Goal: Task Accomplishment & Management: Manage account settings

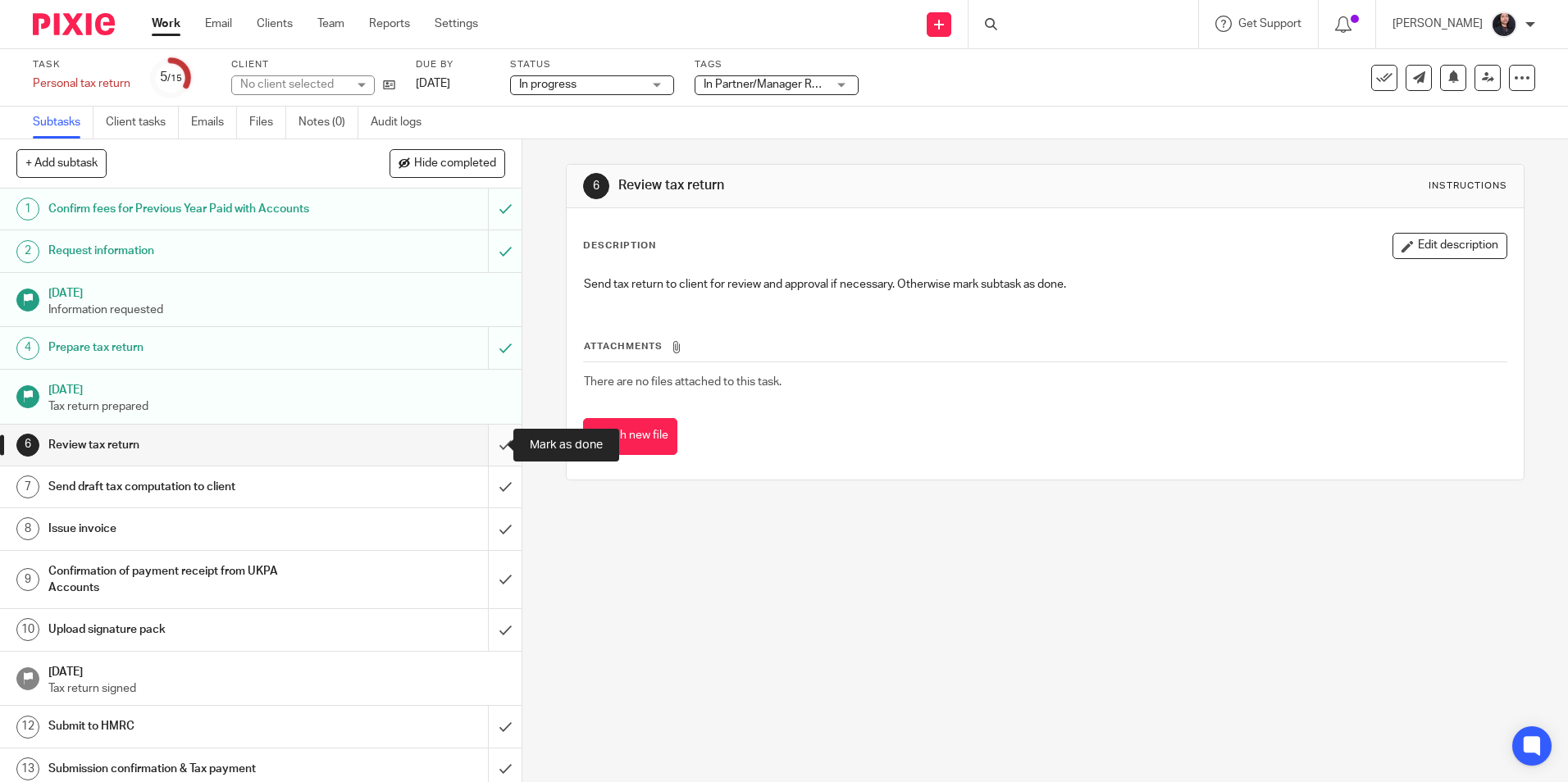
click at [484, 448] on input "submit" at bounding box center [260, 445] width 522 height 41
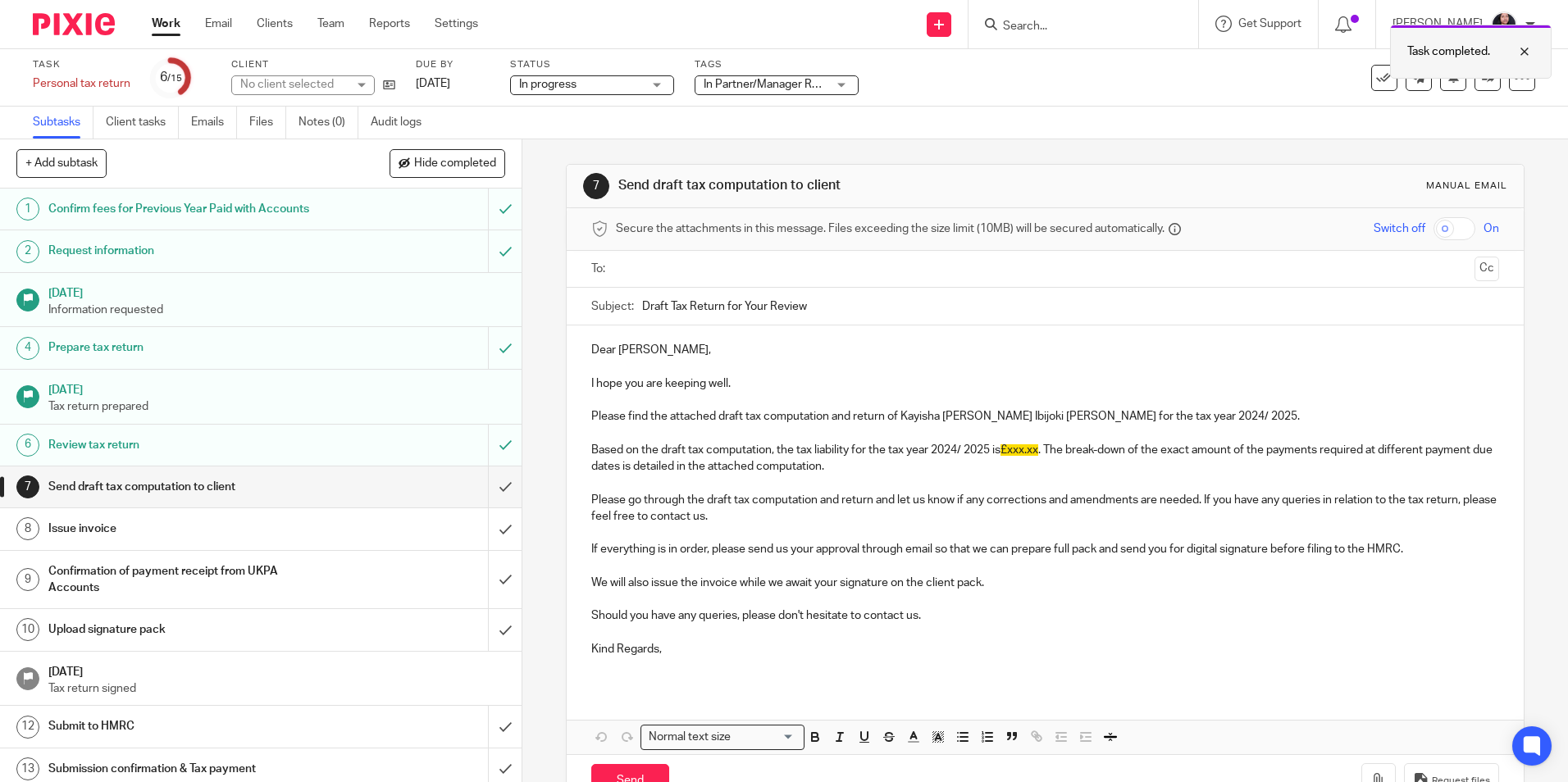
click at [1527, 46] on div at bounding box center [1512, 51] width 44 height 19
click at [1482, 79] on icon at bounding box center [1488, 77] width 13 height 13
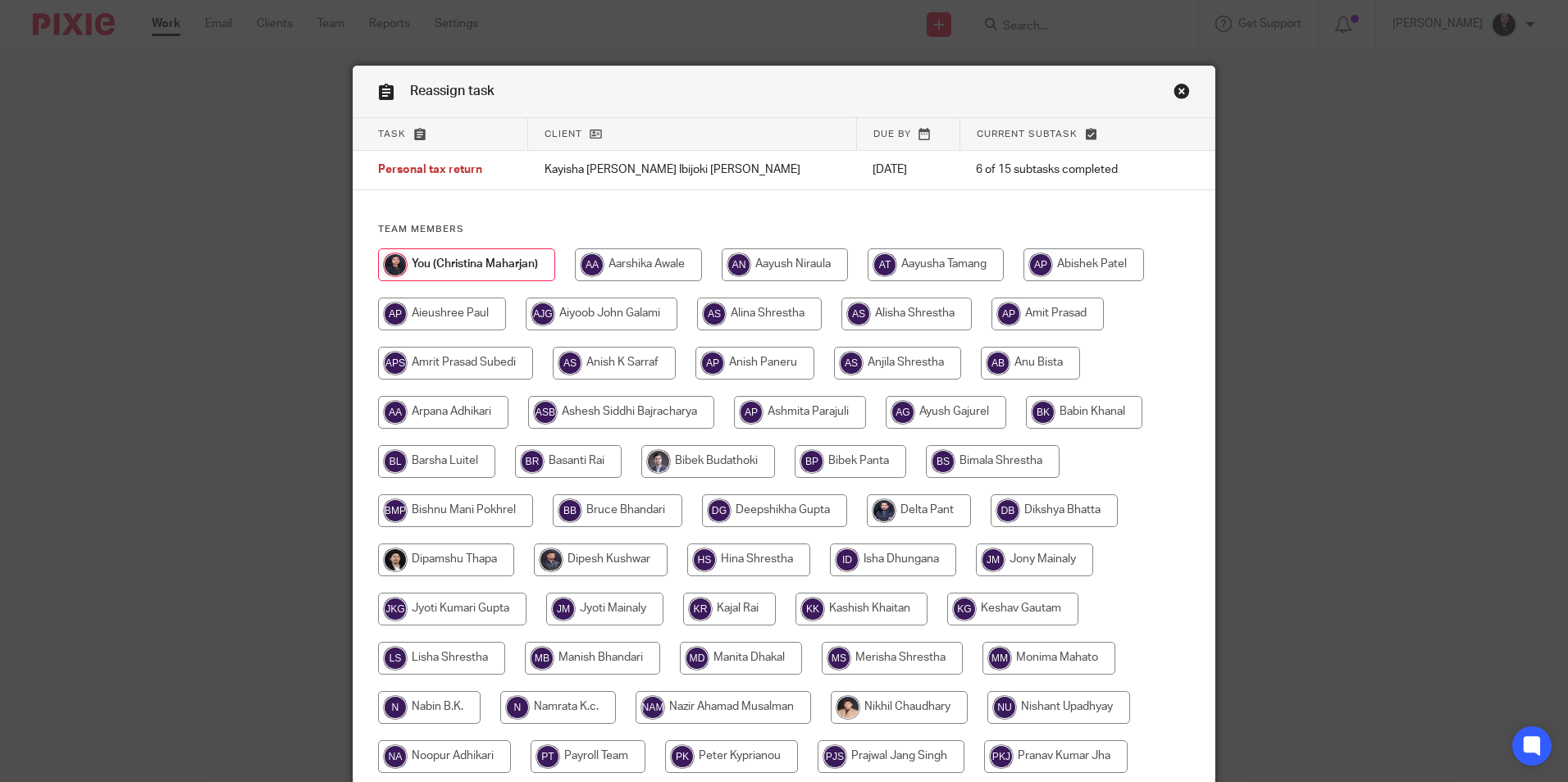
click at [1036, 357] on input "radio" at bounding box center [1030, 364] width 99 height 33
radio input "true"
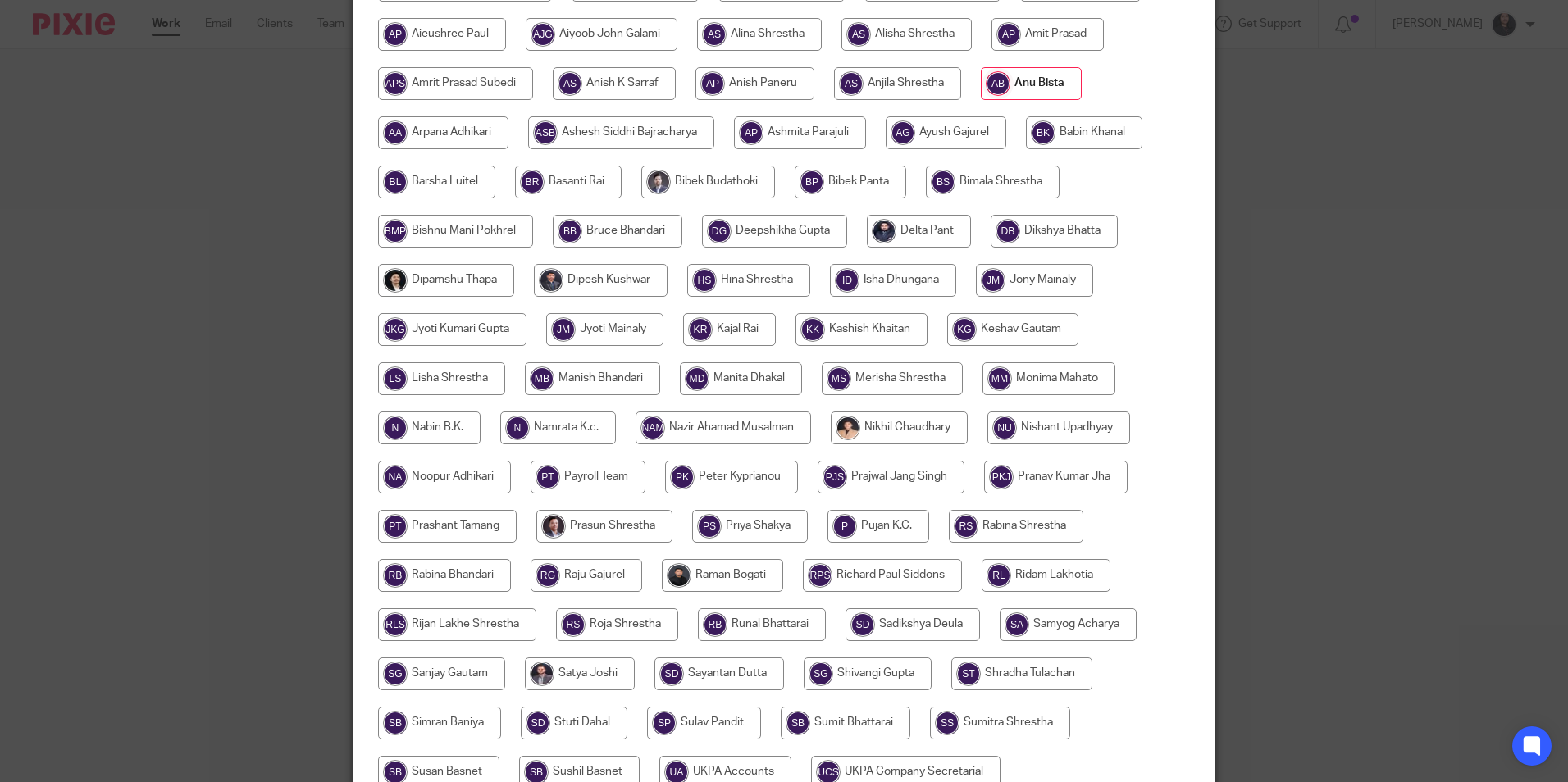
scroll to position [410, 0]
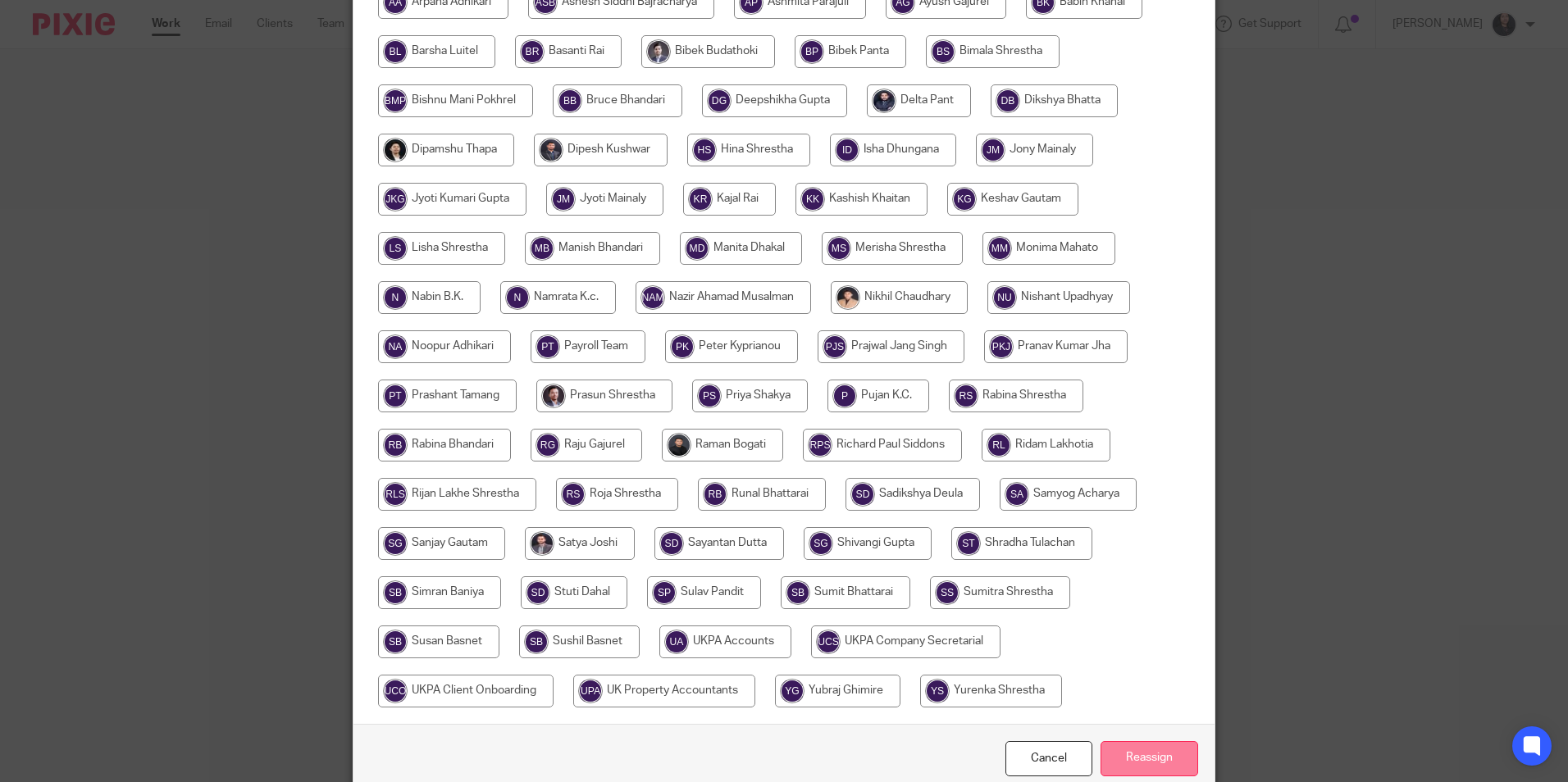
click at [1148, 749] on input "Reassign" at bounding box center [1149, 759] width 97 height 36
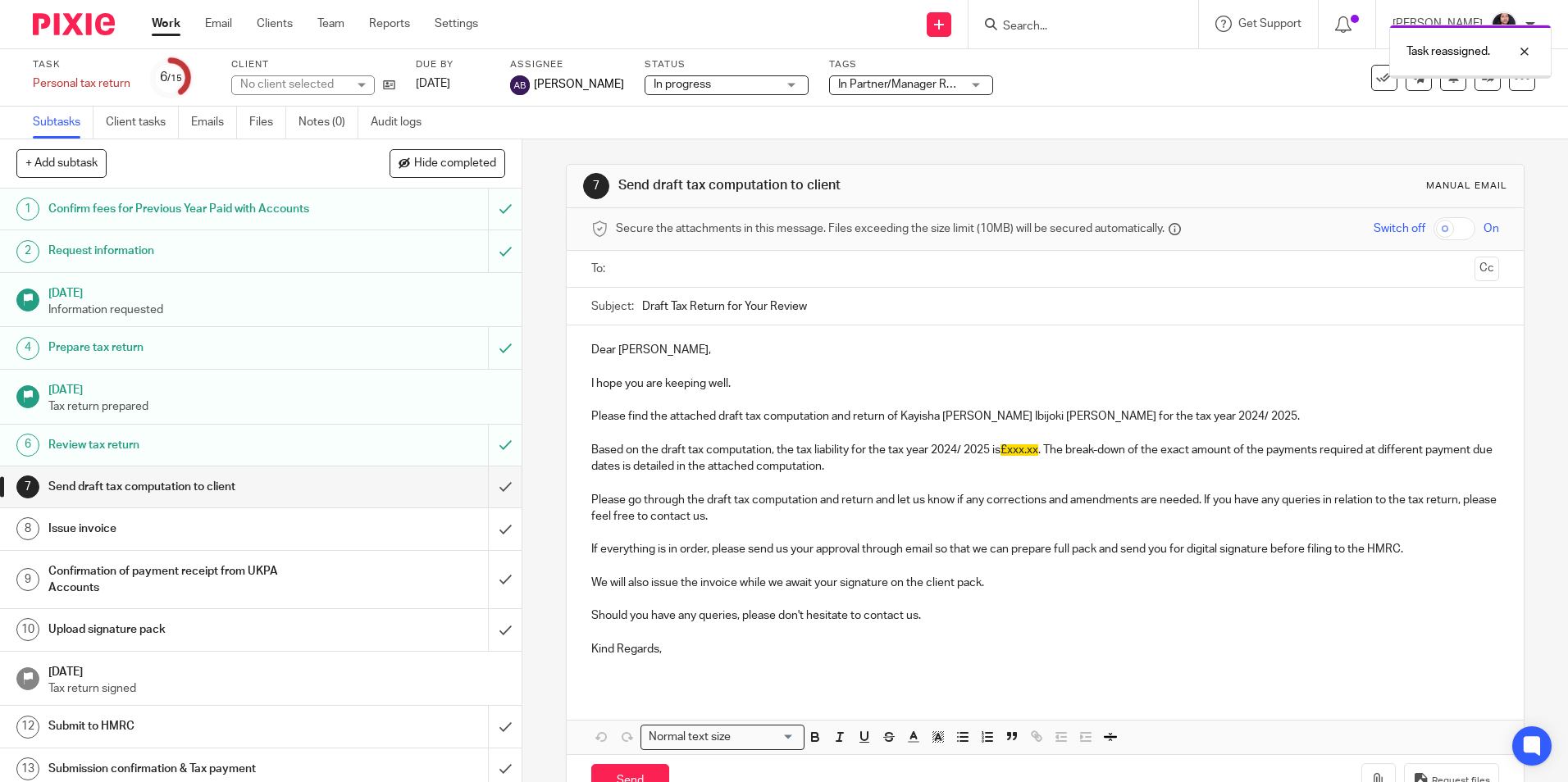
click at [63, 36] on div at bounding box center [68, 24] width 135 height 48
click at [66, 30] on img at bounding box center [73, 24] width 82 height 22
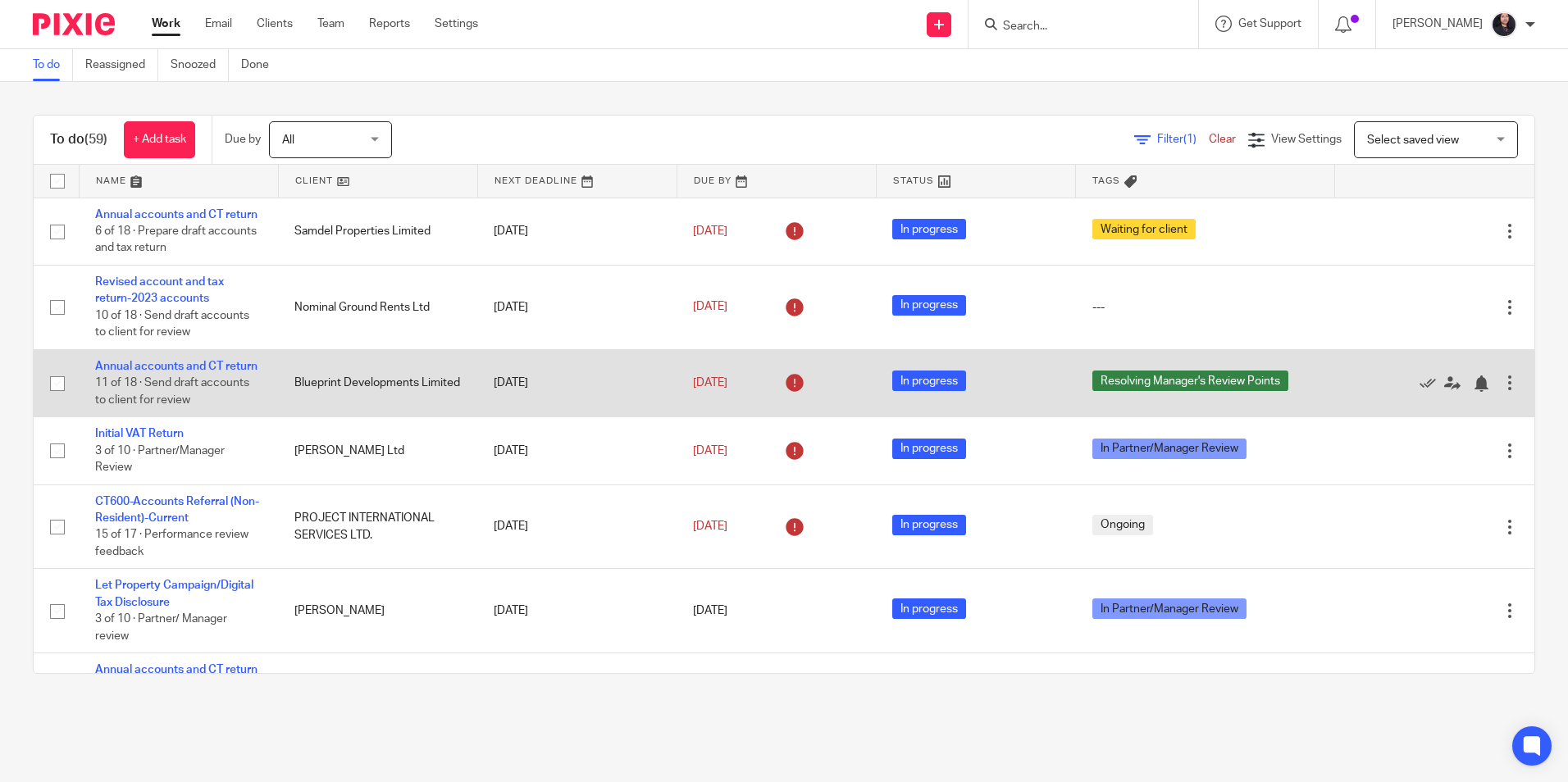
scroll to position [82, 0]
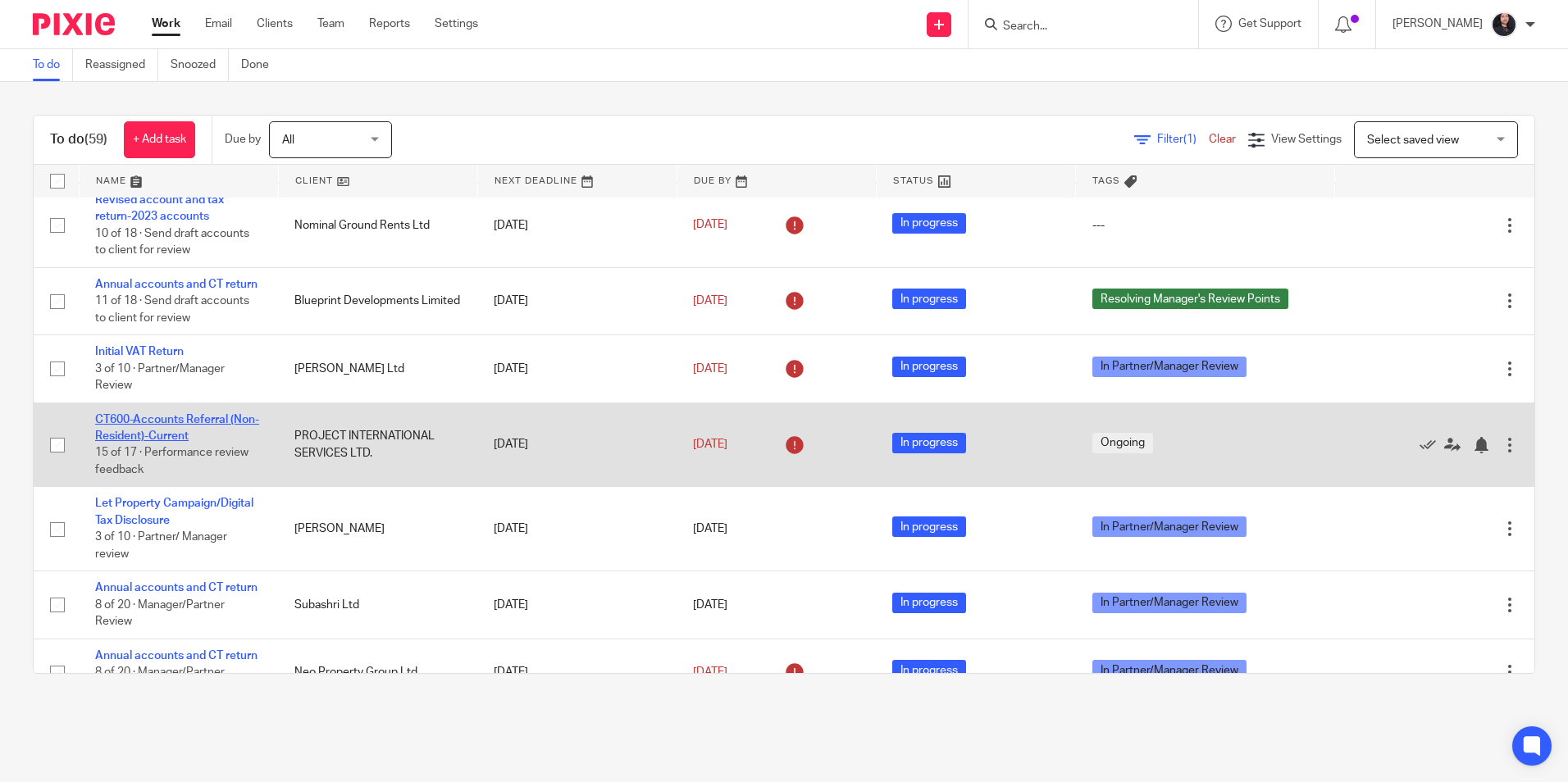
click at [172, 442] on link "CT600-Accounts Referral (Non-Resident)-Current" at bounding box center [177, 427] width 164 height 28
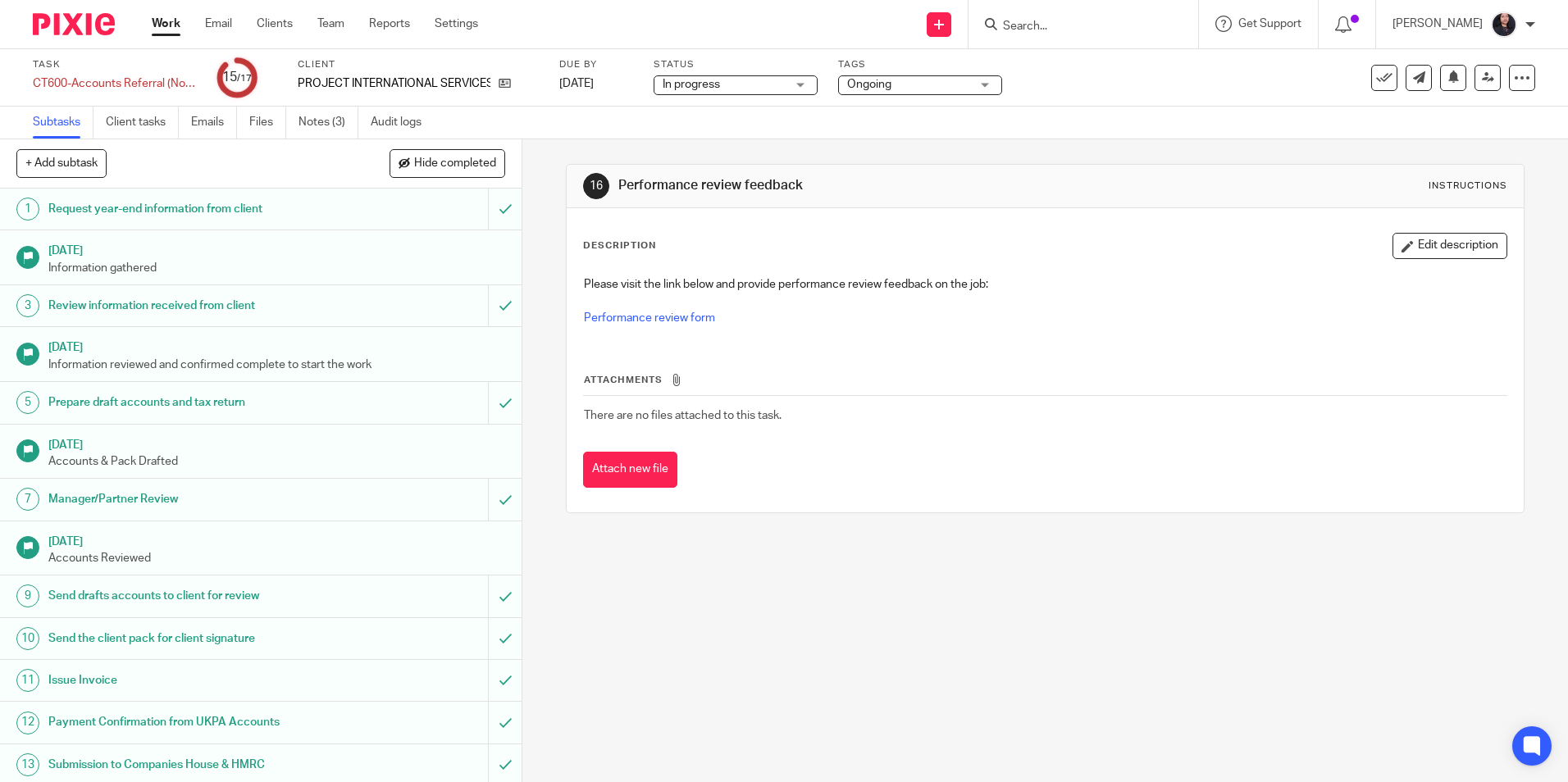
scroll to position [185, 0]
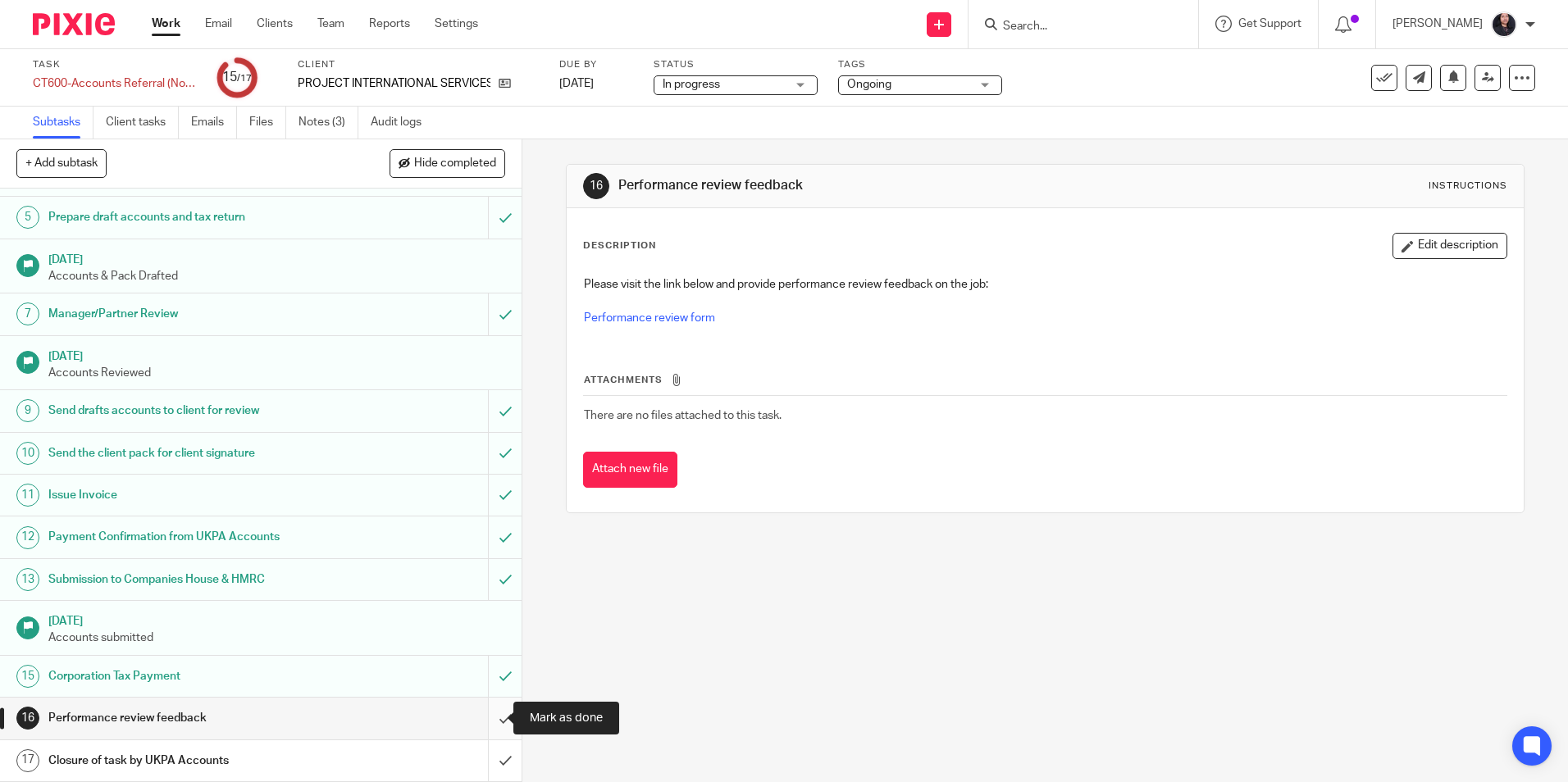
click at [485, 720] on input "submit" at bounding box center [260, 718] width 522 height 41
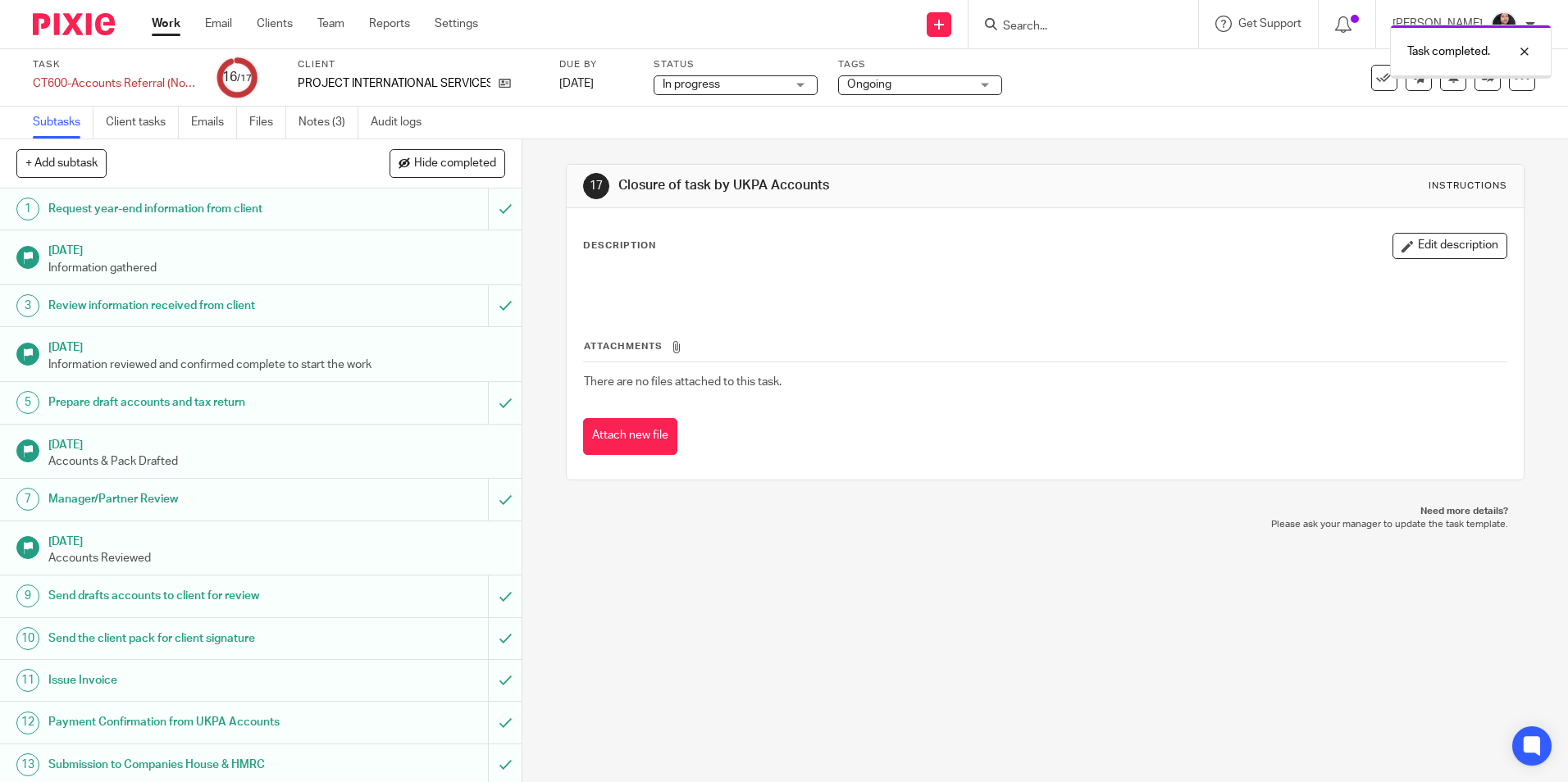
scroll to position [185, 0]
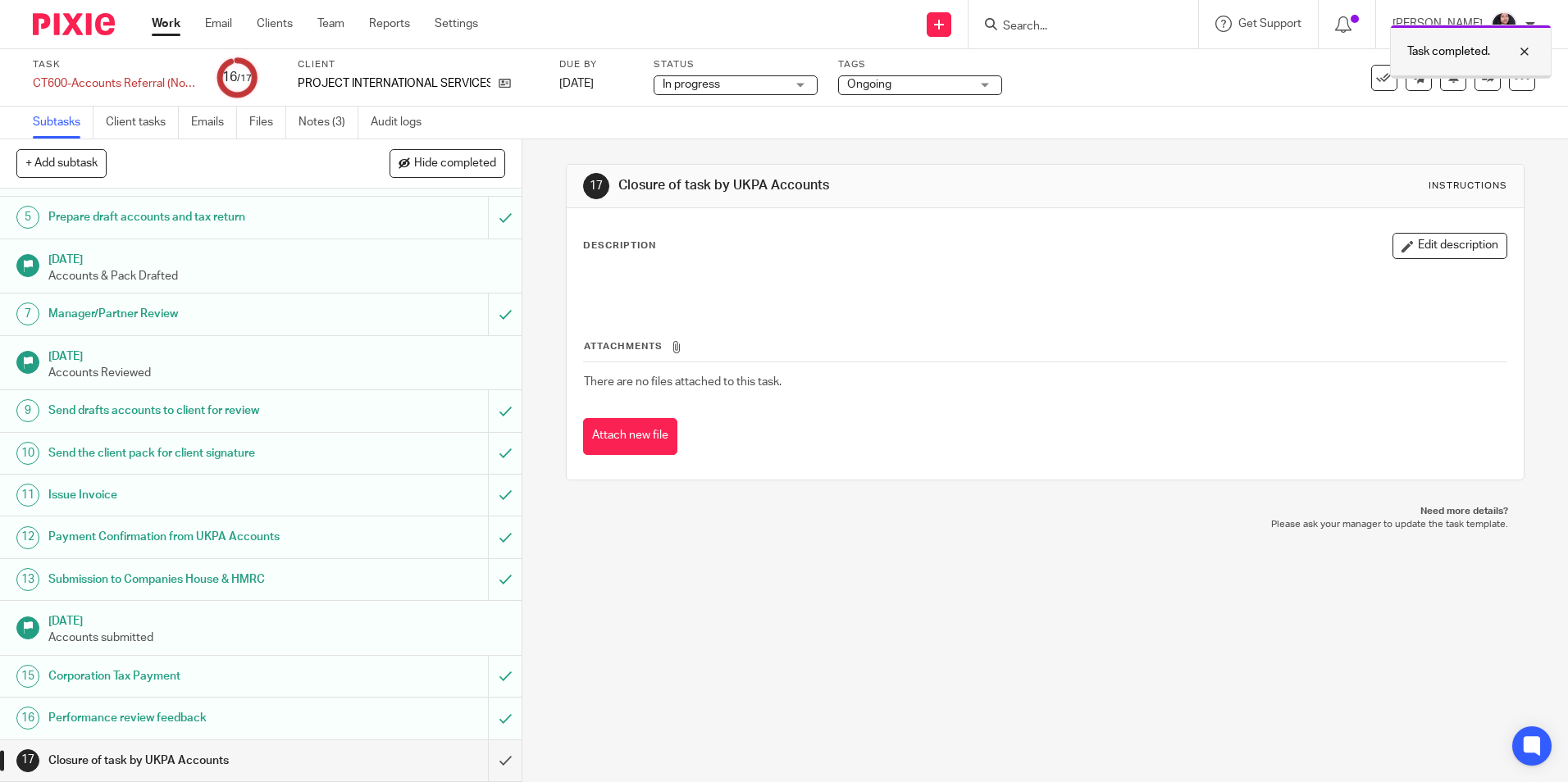
click at [1528, 51] on div at bounding box center [1512, 51] width 44 height 19
click at [332, 123] on link "Notes (3)" at bounding box center [329, 122] width 60 height 32
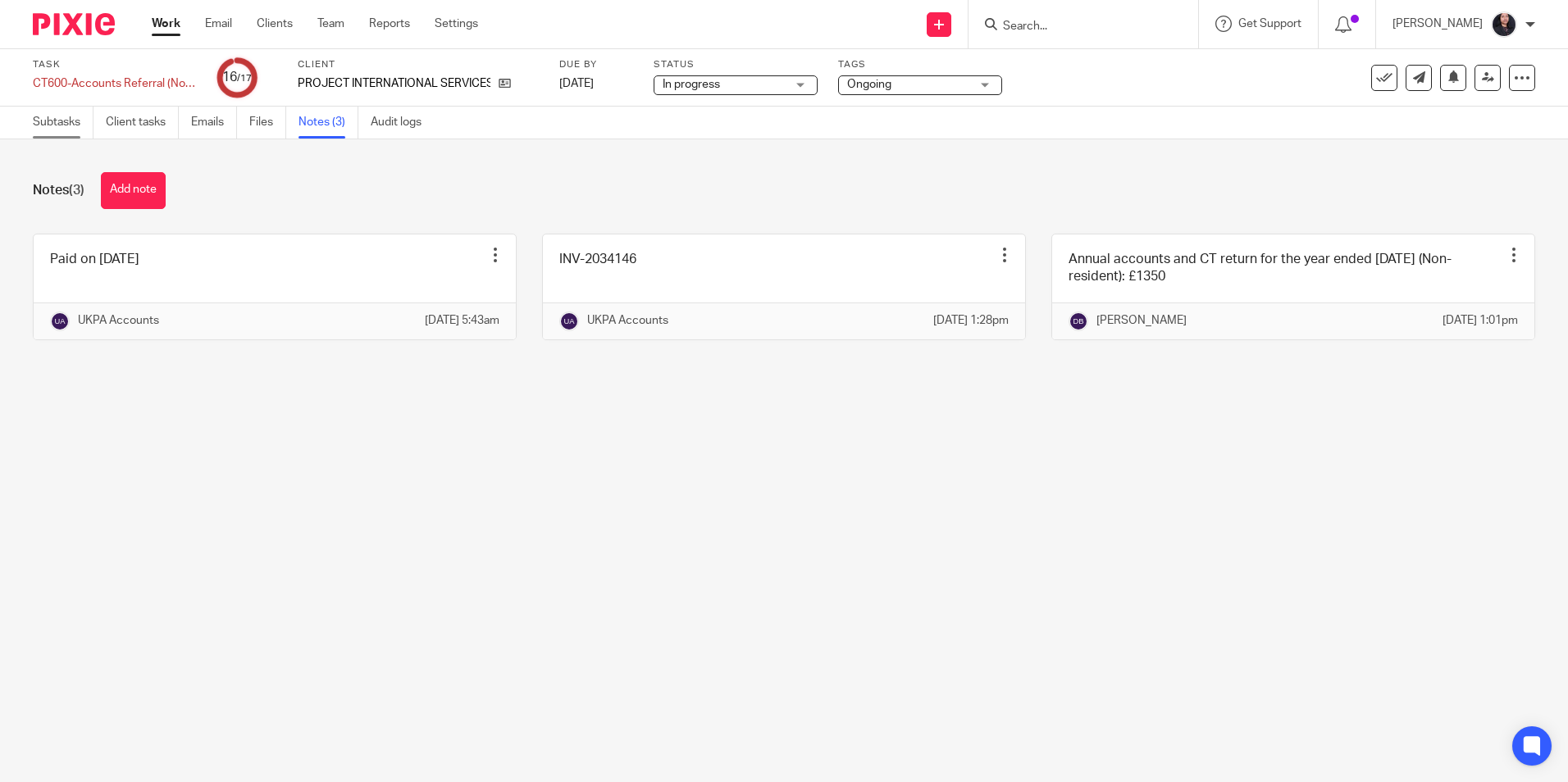
click at [66, 131] on link "Subtasks" at bounding box center [63, 122] width 61 height 32
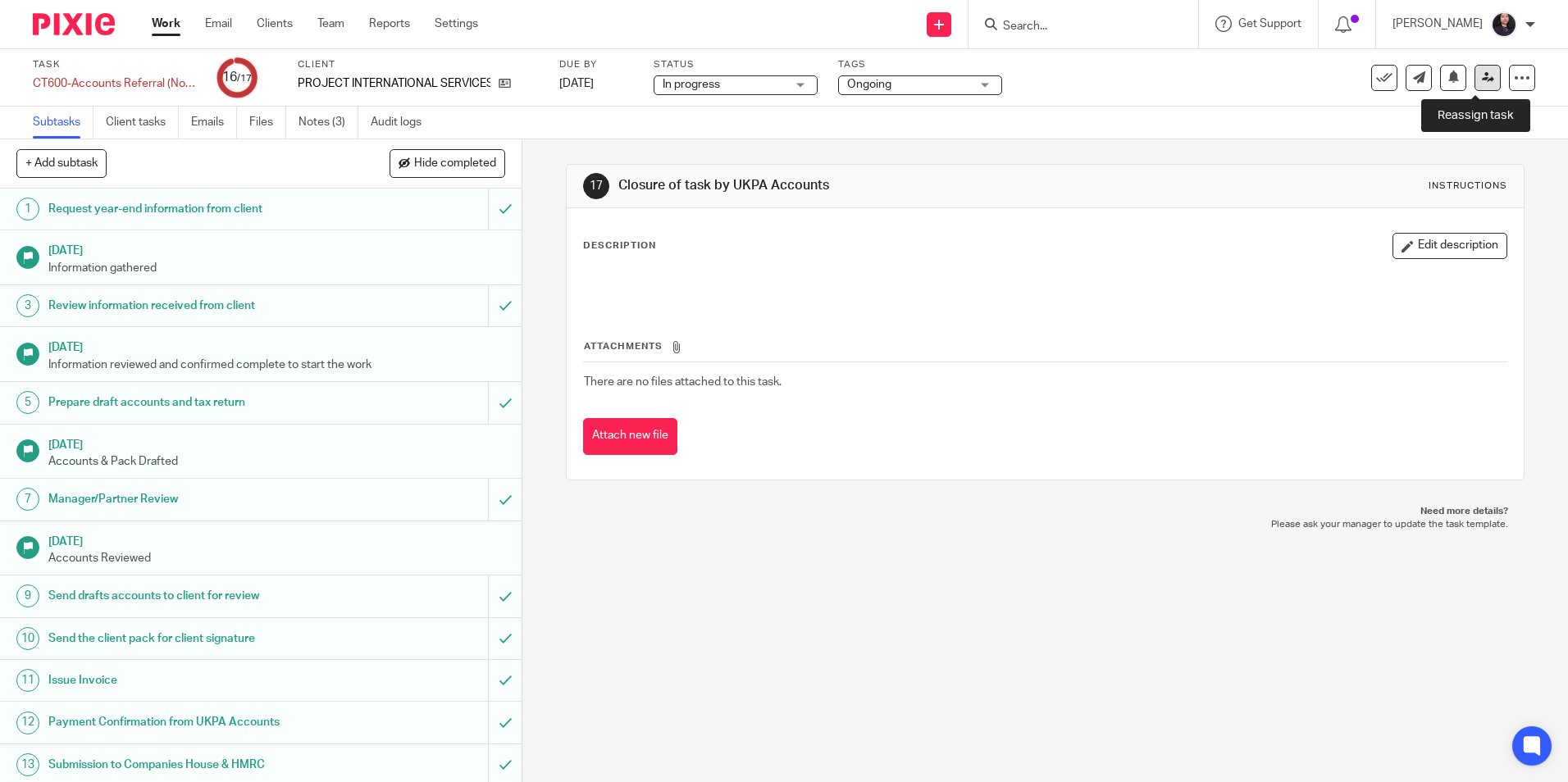
click at [1482, 79] on icon at bounding box center [1488, 77] width 13 height 13
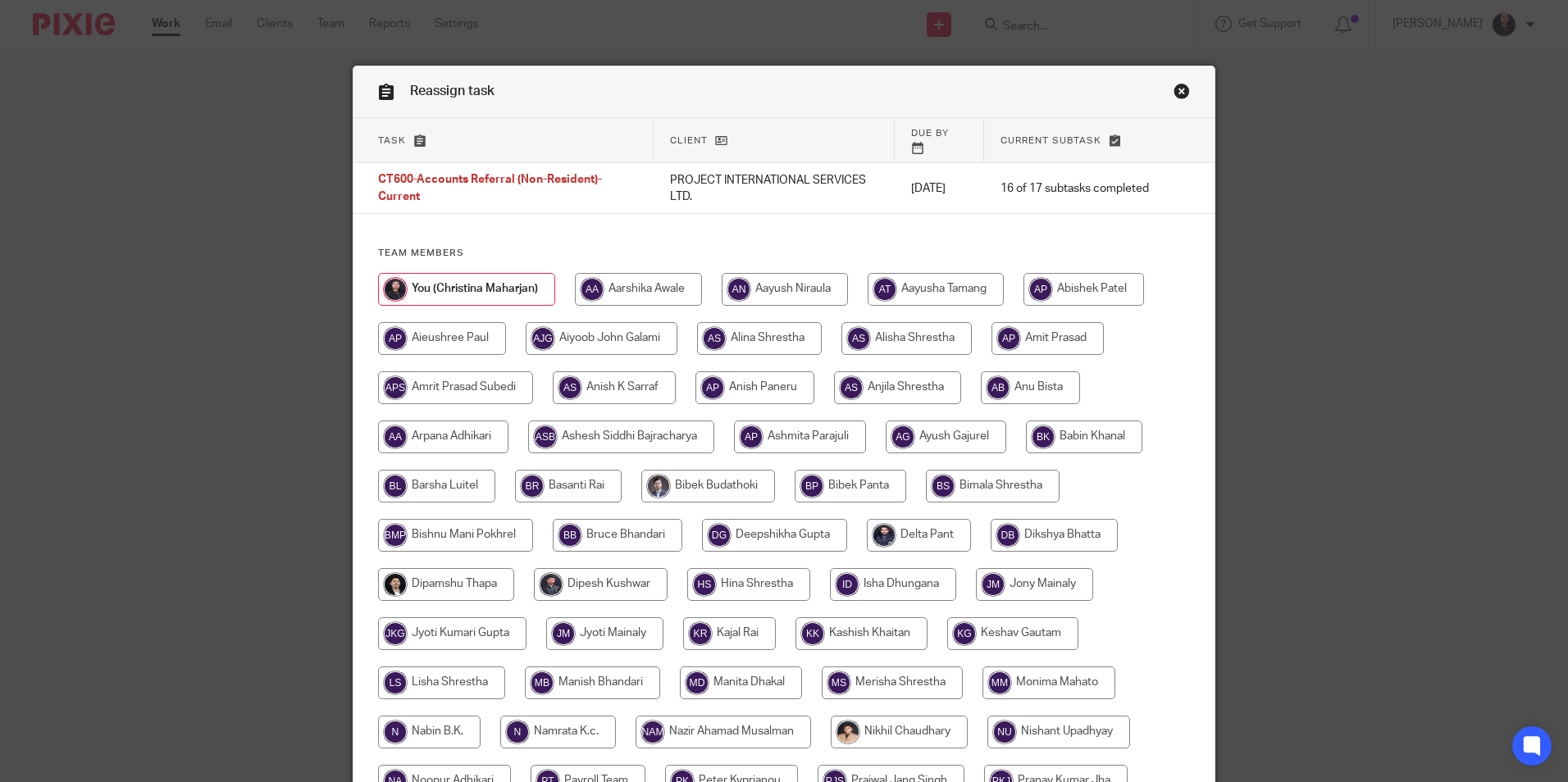
scroll to position [499, 0]
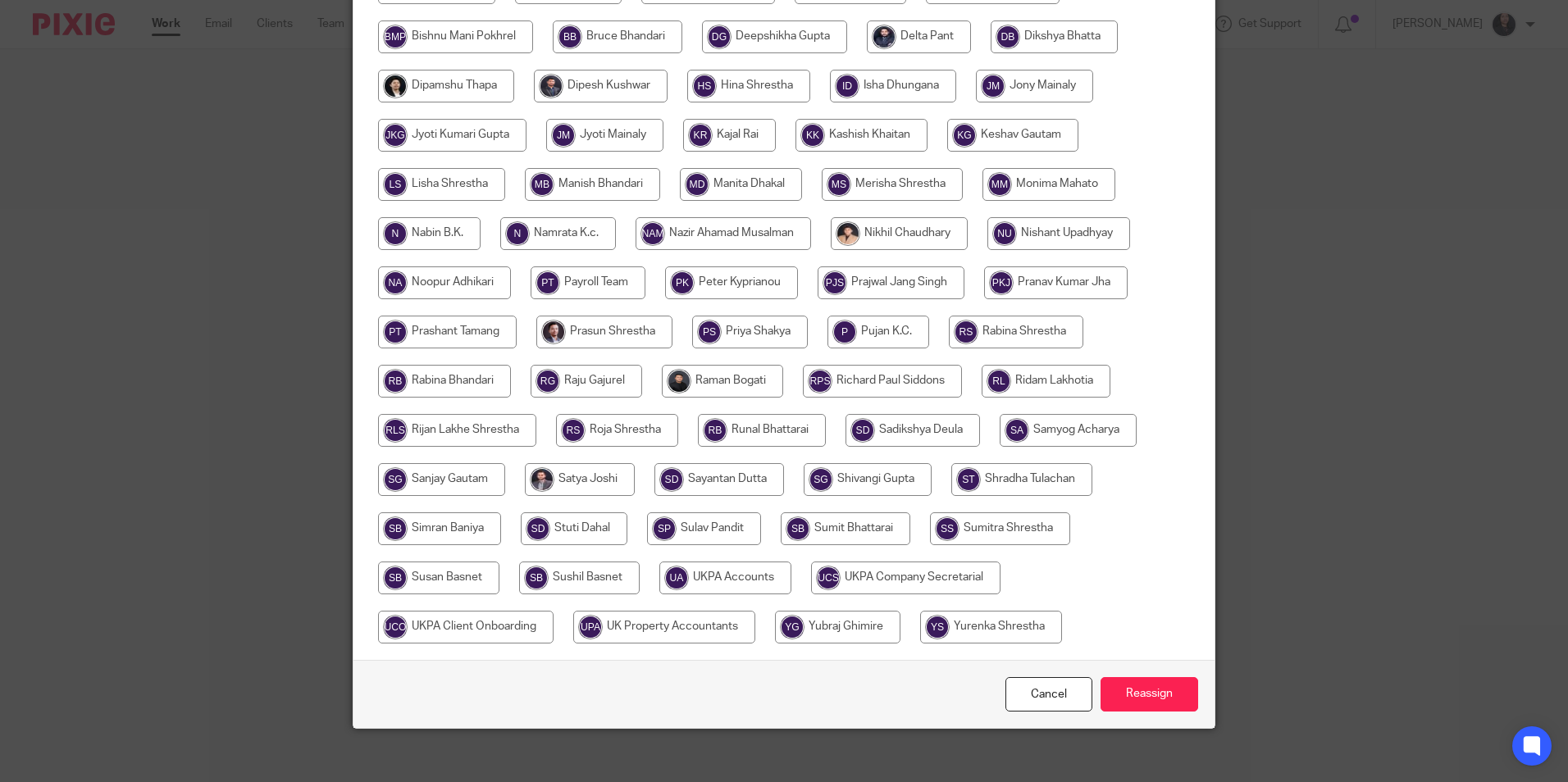
click at [733, 568] on input "radio" at bounding box center [725, 579] width 132 height 33
radio input "true"
click at [1149, 688] on input "Reassign" at bounding box center [1149, 694] width 97 height 36
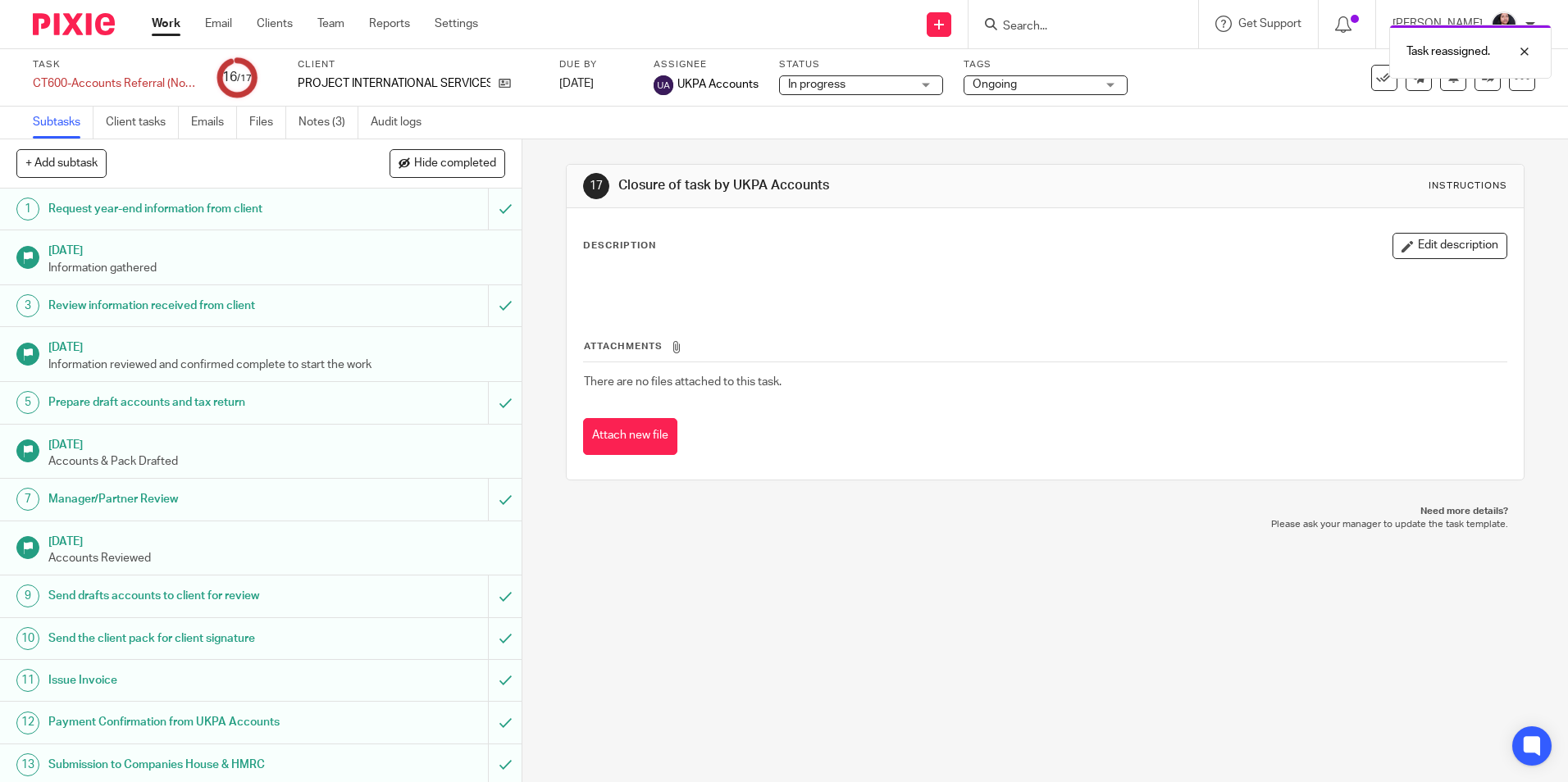
click at [74, 22] on img at bounding box center [73, 24] width 82 height 22
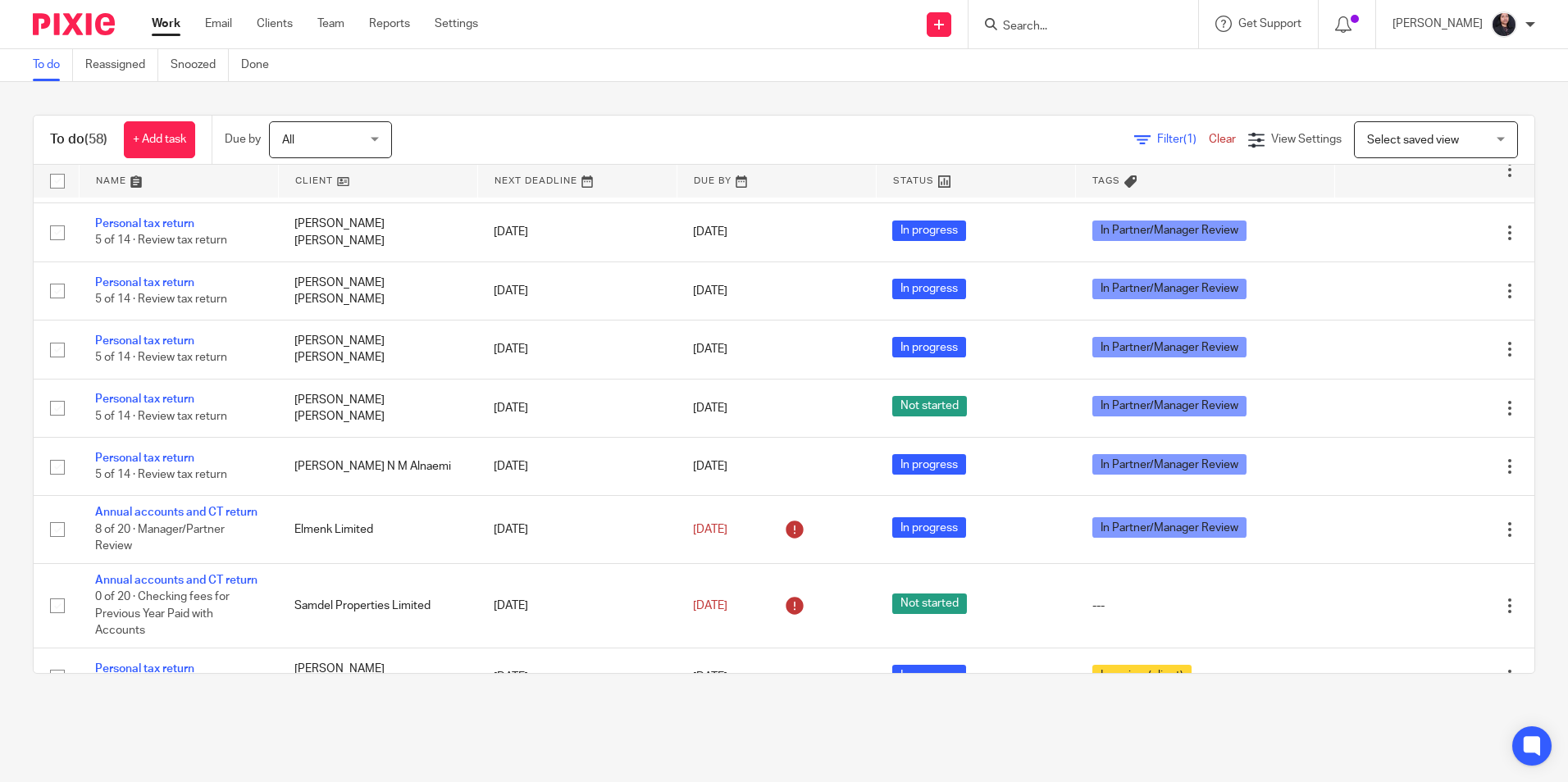
scroll to position [1476, 0]
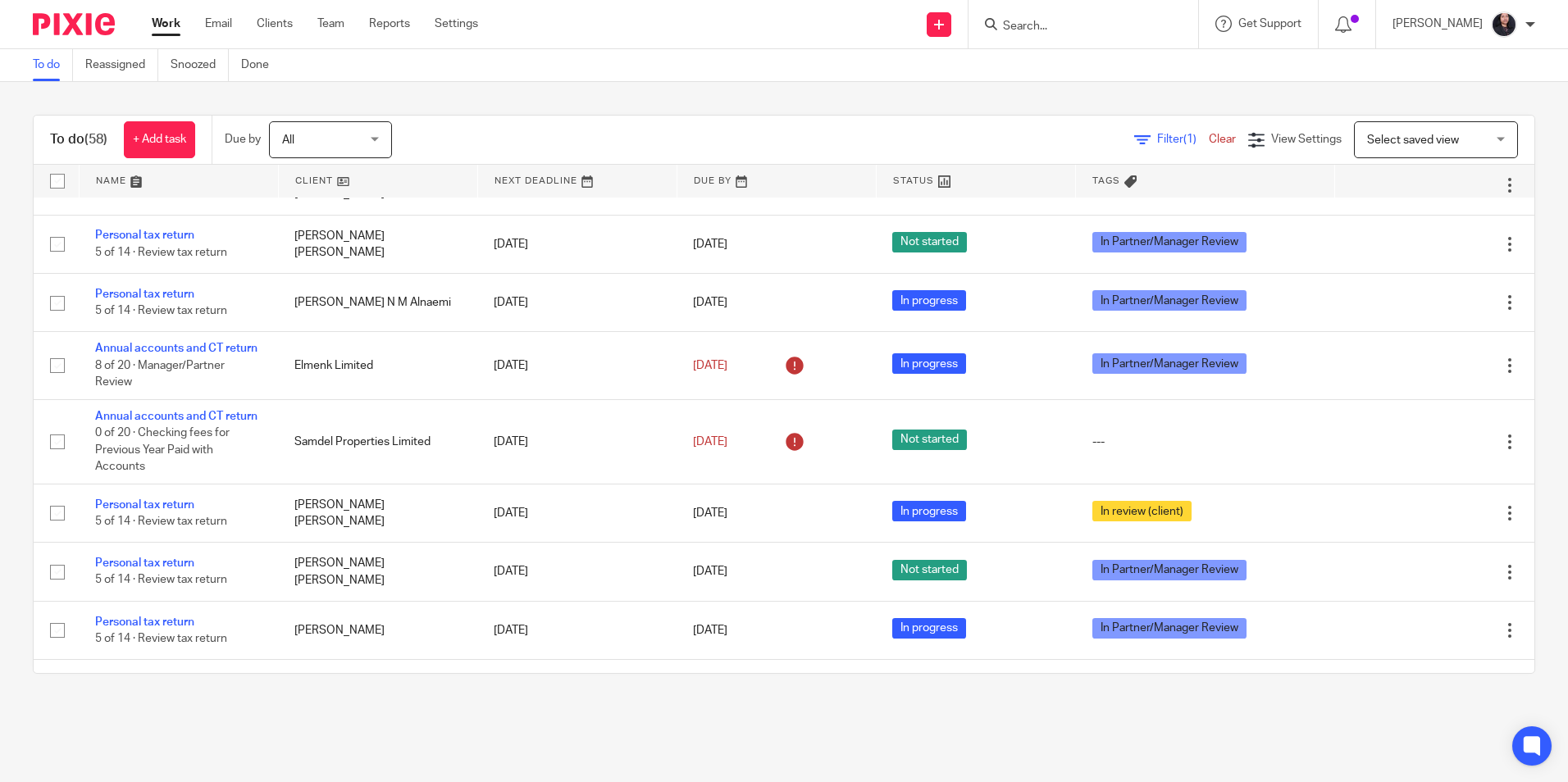
click at [1025, 30] on input "Search" at bounding box center [1074, 26] width 148 height 14
type input "world aca"
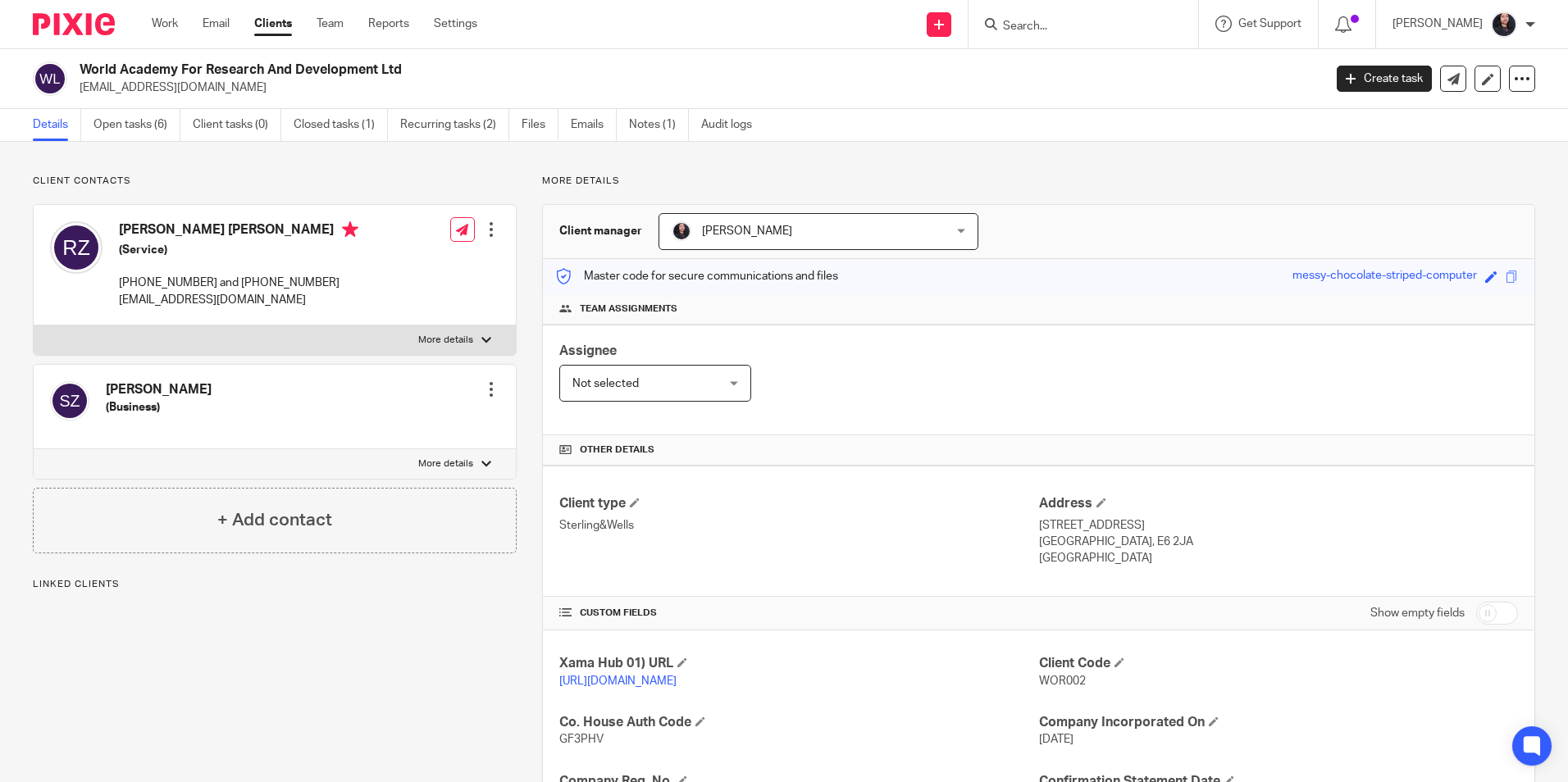
scroll to position [260, 0]
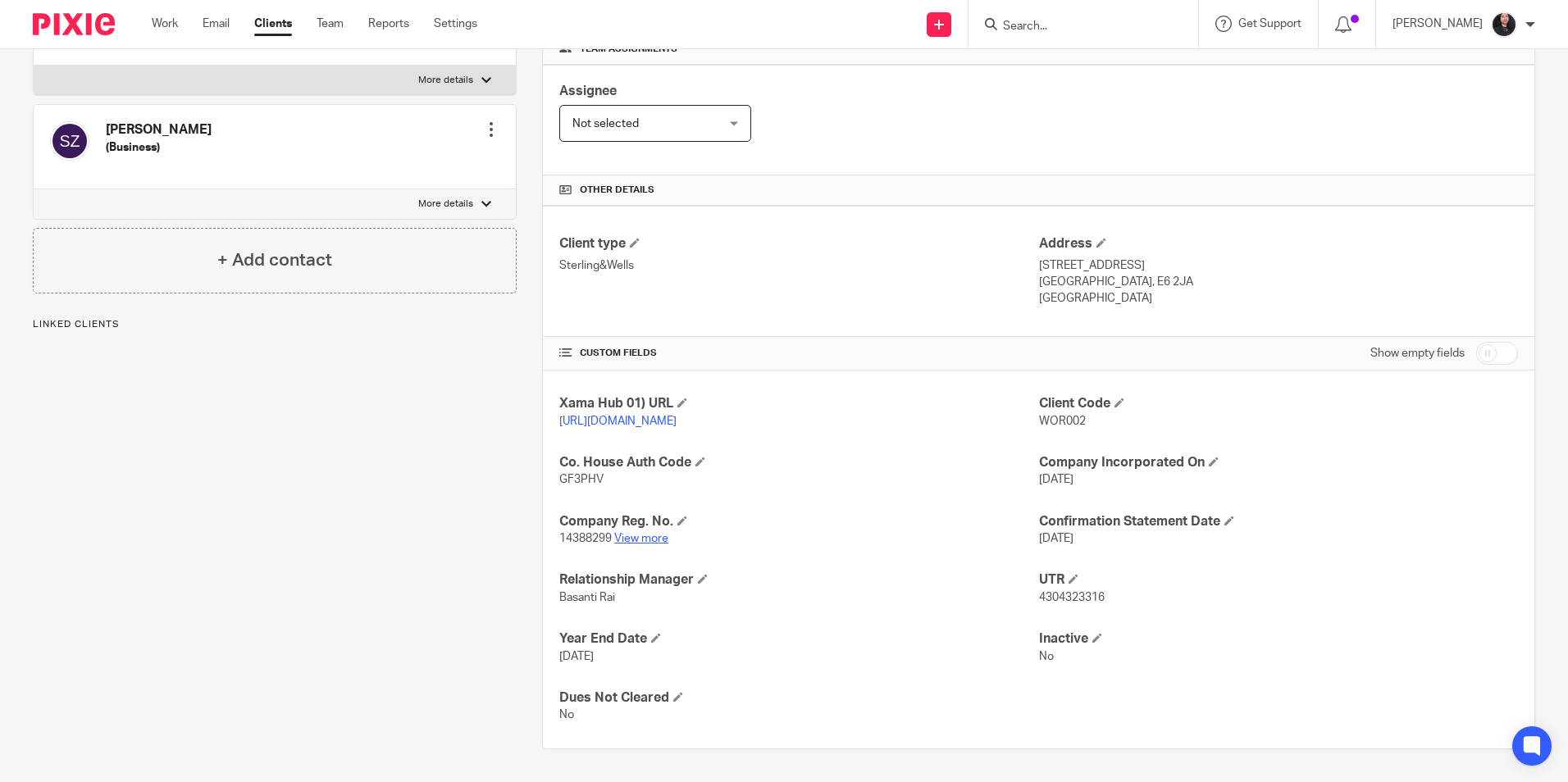
click at [656, 541] on link "View more" at bounding box center [641, 539] width 54 height 12
